Goal: Check status

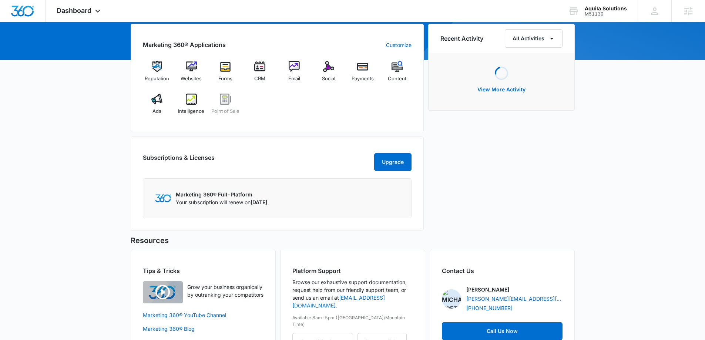
scroll to position [74, 0]
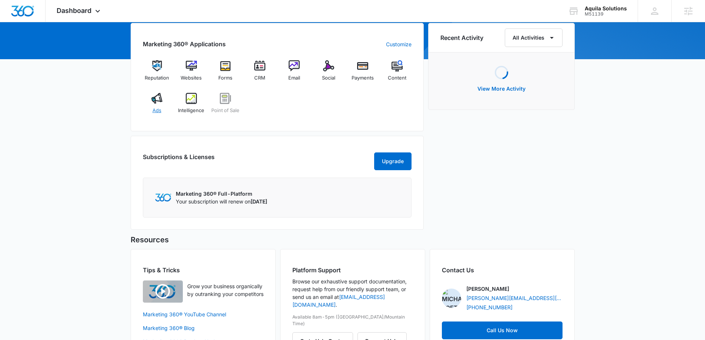
click at [158, 97] on img at bounding box center [156, 98] width 11 height 11
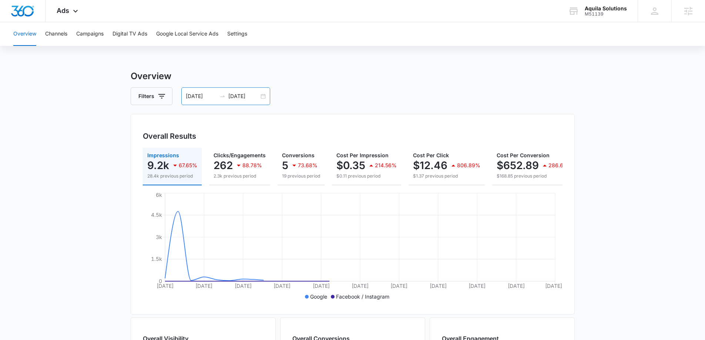
click at [263, 96] on div "[DATE] [DATE]" at bounding box center [225, 96] width 89 height 18
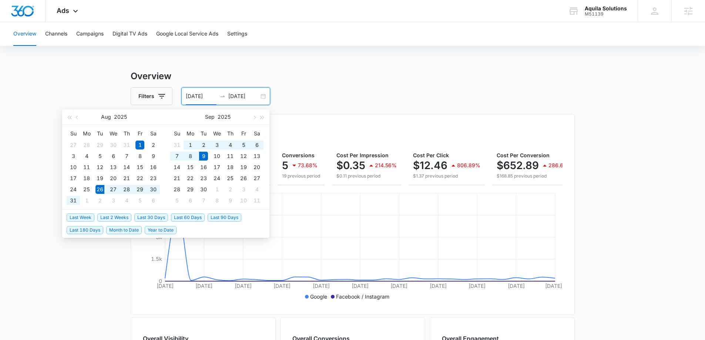
click at [106, 215] on span "Last 2 Weeks" at bounding box center [114, 218] width 34 height 8
type input "[DATE]"
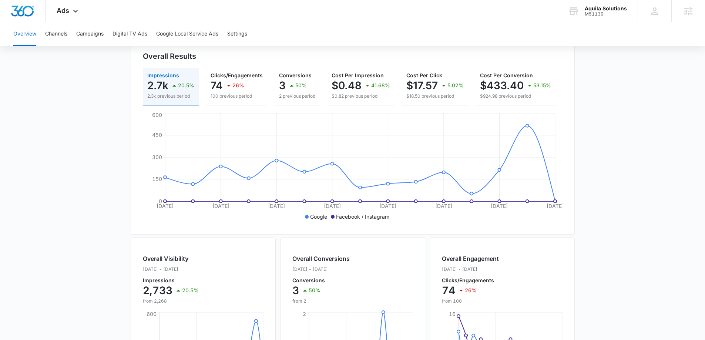
scroll to position [44, 0]
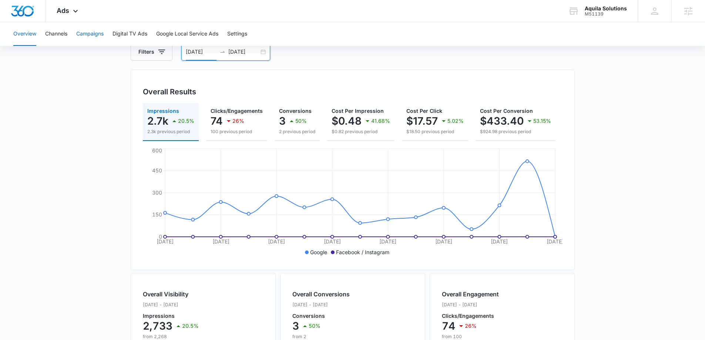
click at [86, 39] on button "Campaigns" at bounding box center [89, 34] width 27 height 24
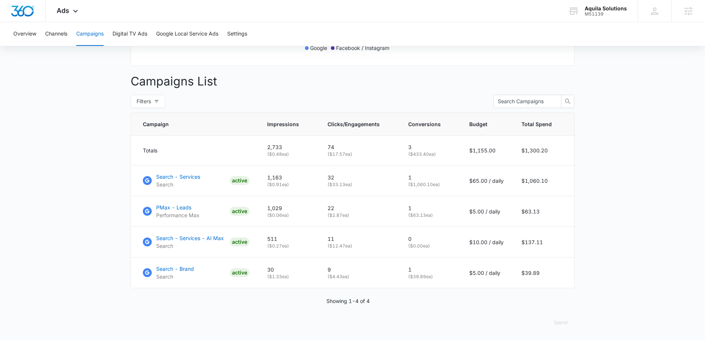
scroll to position [255, 0]
click at [168, 211] on p "PMax - Leads" at bounding box center [177, 207] width 43 height 8
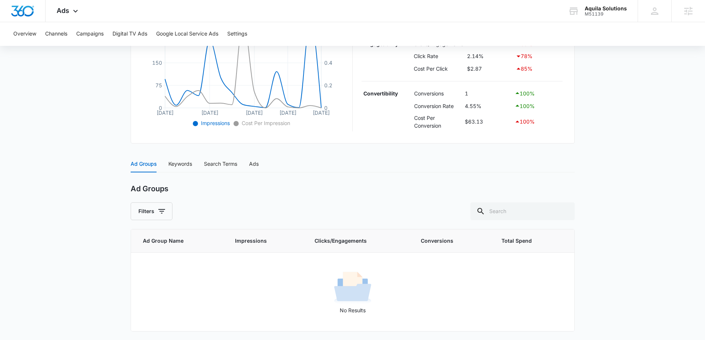
scroll to position [199, 0]
click at [249, 166] on div "Ad Groups Keywords Search Terms Ads" at bounding box center [195, 163] width 128 height 17
click at [258, 165] on div "Ads" at bounding box center [254, 164] width 10 height 8
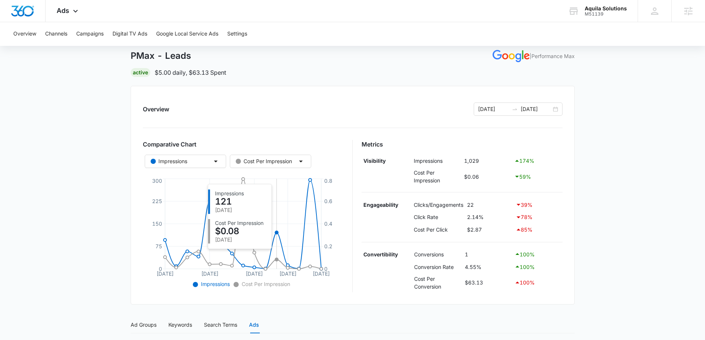
scroll to position [0, 0]
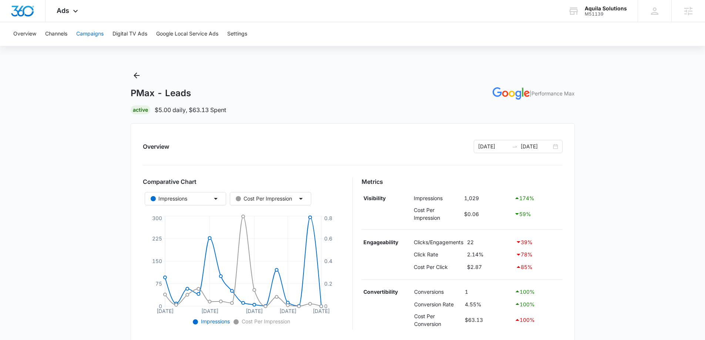
click at [103, 31] on button "Campaigns" at bounding box center [89, 34] width 27 height 24
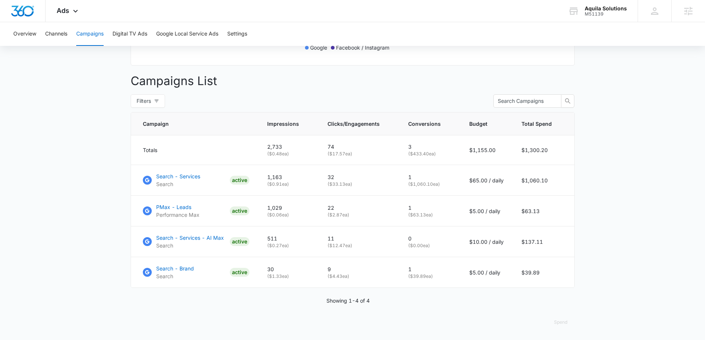
scroll to position [255, 0]
drag, startPoint x: 470, startPoint y: 212, endPoint x: 506, endPoint y: 212, distance: 36.3
click at [505, 212] on td "$5.00 / daily" at bounding box center [486, 211] width 52 height 31
click at [637, 202] on main "Campaigns Filters 08/26/2025 09/09/2025 Overall Results Impressions 2.7k 20.5% …" at bounding box center [352, 80] width 705 height 520
